Goal: Information Seeking & Learning: Learn about a topic

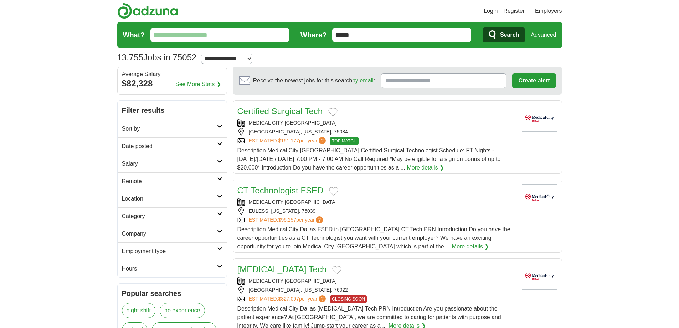
click at [225, 33] on input "What?" at bounding box center [219, 35] width 139 height 14
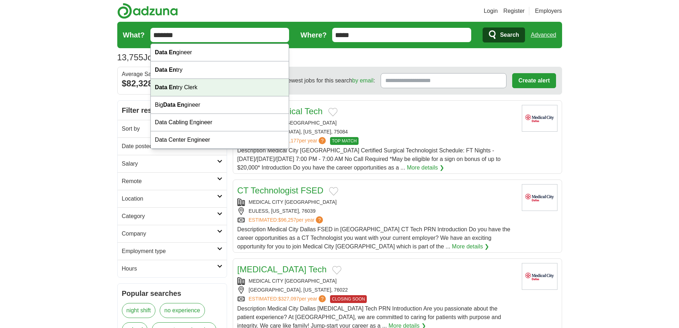
click at [216, 89] on div "Data En try Clerk" at bounding box center [220, 87] width 138 height 17
type input "**********"
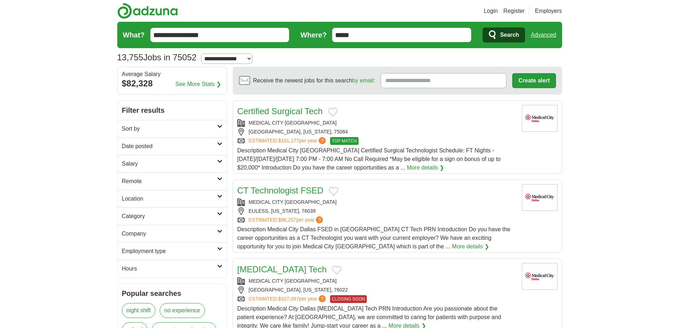
click at [511, 37] on span "Search" at bounding box center [509, 35] width 19 height 14
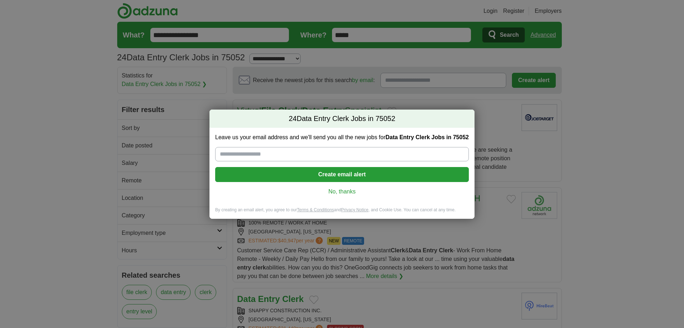
click at [346, 194] on link "No, thanks" at bounding box center [342, 192] width 242 height 8
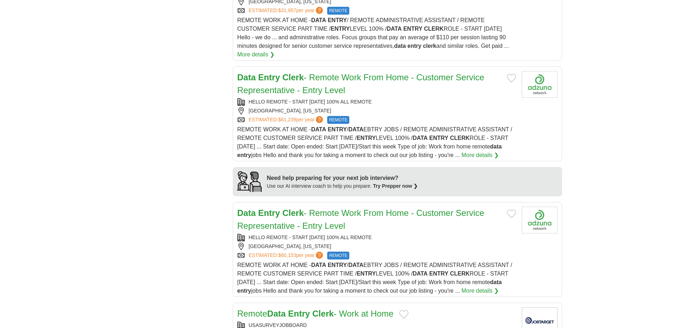
scroll to position [535, 0]
